Goal: Transaction & Acquisition: Purchase product/service

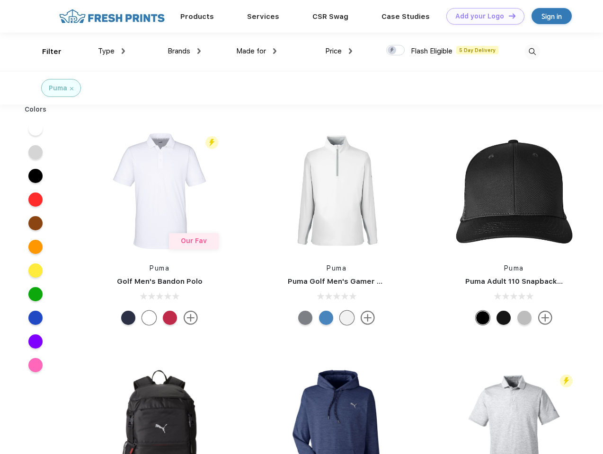
click at [482, 16] on link "Add your Logo Design Tool" at bounding box center [485, 16] width 78 height 17
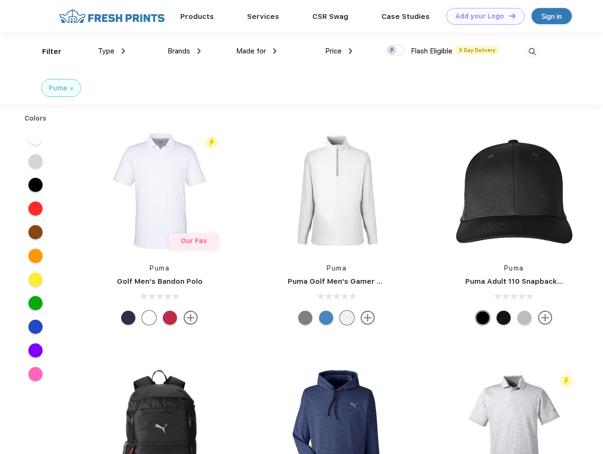
click at [0, 0] on div "Design Tool" at bounding box center [0, 0] width 0 height 0
click at [508, 16] on link "Add your Logo Design Tool" at bounding box center [485, 16] width 78 height 17
click at [45, 52] on div "Filter" at bounding box center [51, 51] width 19 height 11
click at [112, 51] on span "Type" at bounding box center [106, 51] width 17 height 9
click at [184, 51] on span "Brands" at bounding box center [178, 51] width 23 height 9
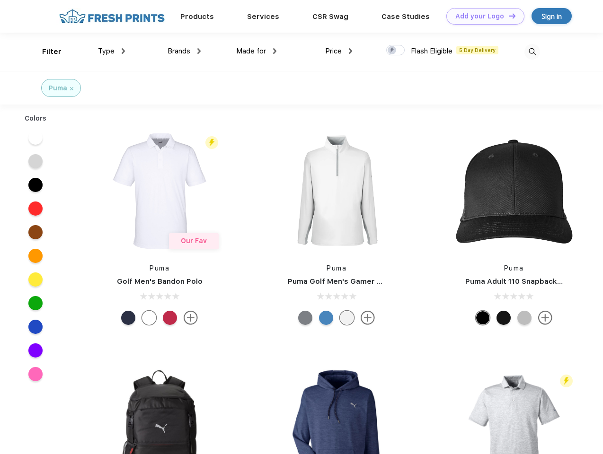
click at [256, 51] on span "Made for" at bounding box center [251, 51] width 30 height 9
click at [339, 51] on span "Price" at bounding box center [333, 51] width 17 height 9
click at [395, 51] on div at bounding box center [395, 50] width 18 height 10
click at [392, 51] on input "checkbox" at bounding box center [389, 47] width 6 height 6
click at [532, 52] on img at bounding box center [532, 52] width 16 height 16
